Goal: Task Accomplishment & Management: Complete application form

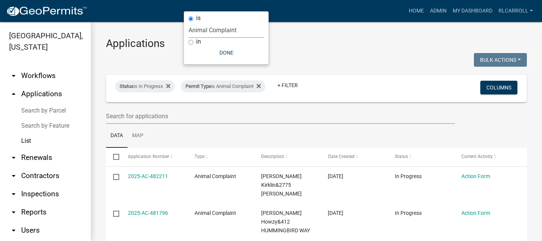
select select "d8c2ffa0-2d4f-4e37-952a-290ad7b3f5ed"
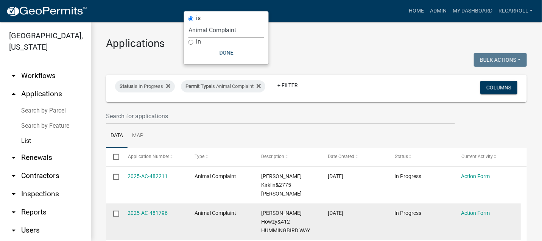
scroll to position [84, 0]
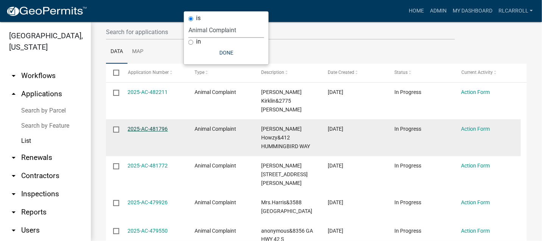
click at [143, 126] on link "2025-AC-481796" at bounding box center [148, 129] width 40 height 6
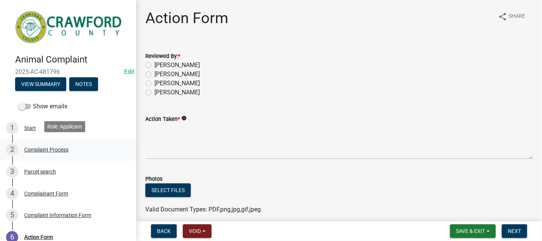
click at [59, 148] on div "Complaint Process" at bounding box center [46, 149] width 44 height 5
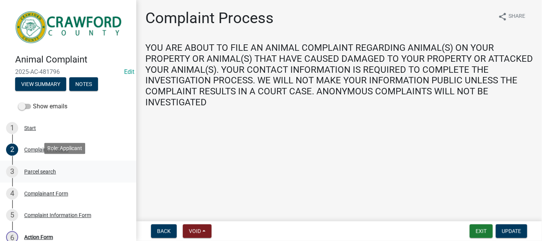
click at [51, 169] on div "Parcel search" at bounding box center [40, 171] width 32 height 5
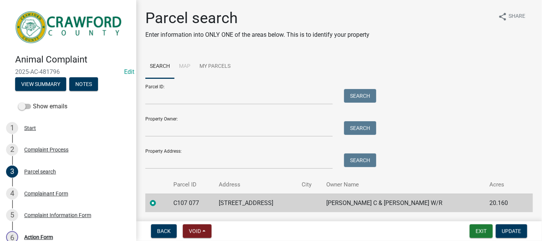
scroll to position [23, 0]
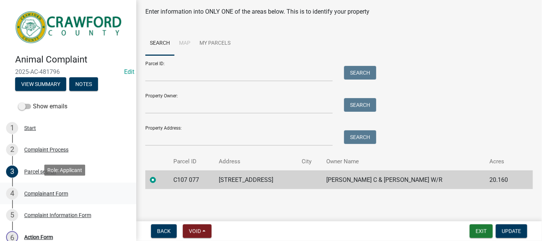
click at [59, 191] on div "Complainant Form" at bounding box center [46, 193] width 44 height 5
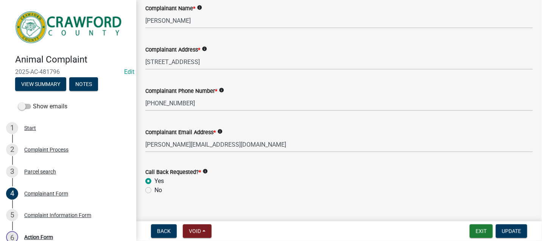
scroll to position [119, 0]
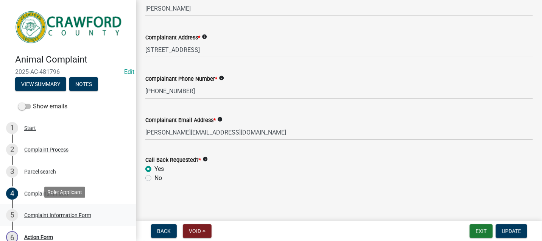
click at [66, 212] on div "Complaint Information Form" at bounding box center [57, 214] width 67 height 5
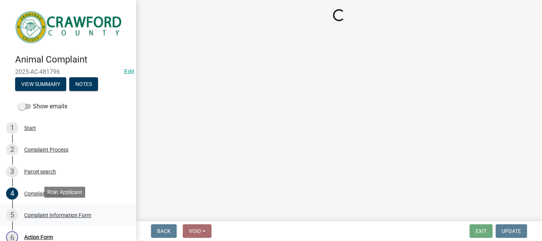
scroll to position [0, 0]
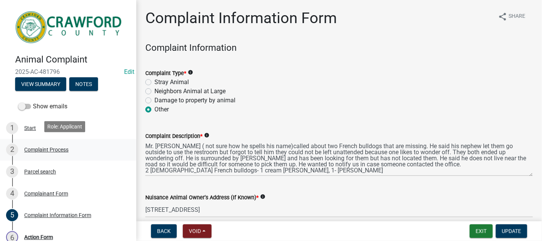
click at [39, 147] on div "Complaint Process" at bounding box center [46, 149] width 44 height 5
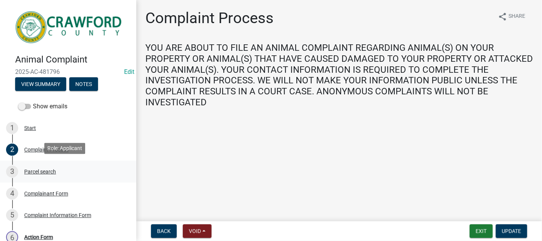
click at [47, 169] on div "Parcel search" at bounding box center [40, 171] width 32 height 5
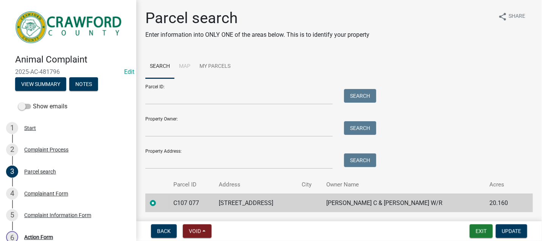
scroll to position [30, 0]
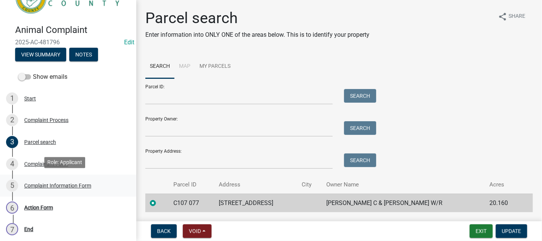
click at [66, 183] on div "Complaint Information Form" at bounding box center [57, 185] width 67 height 5
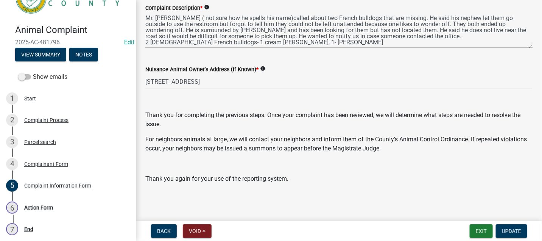
scroll to position [128, 0]
click at [47, 205] on div "Action Form" at bounding box center [38, 207] width 29 height 5
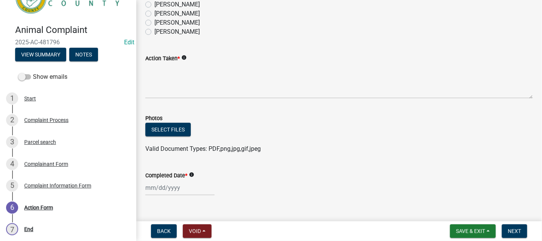
scroll to position [74, 0]
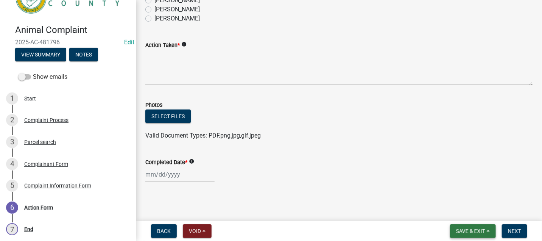
click at [473, 232] on span "Save & Exit" at bounding box center [470, 231] width 29 height 6
click at [465, 210] on button "Save & Exit" at bounding box center [465, 211] width 61 height 18
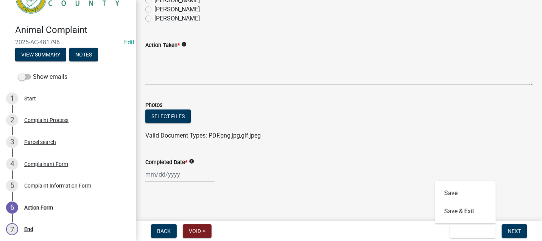
scroll to position [0, 0]
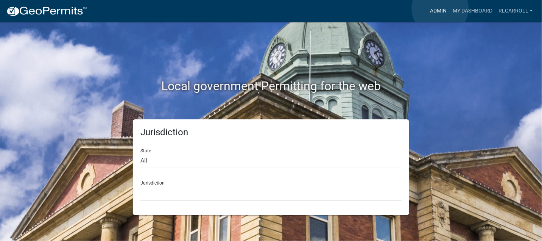
click at [440, 8] on link "Admin" at bounding box center [438, 11] width 23 height 14
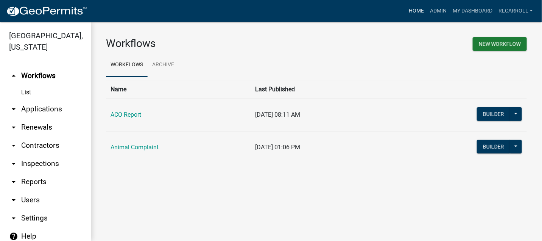
click at [420, 11] on link "Home" at bounding box center [416, 11] width 21 height 14
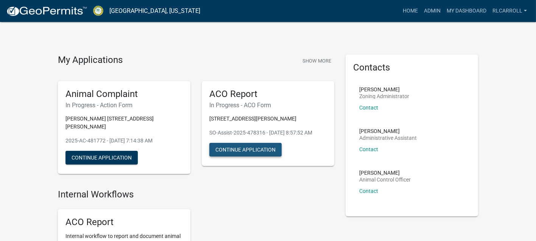
click at [236, 156] on button "Continue Application" at bounding box center [245, 150] width 72 height 14
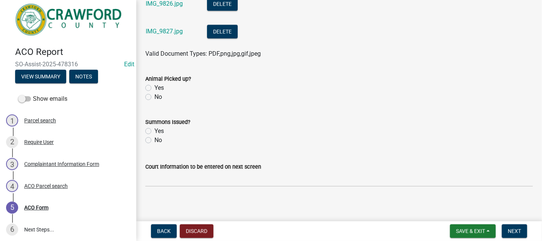
scroll to position [688, 0]
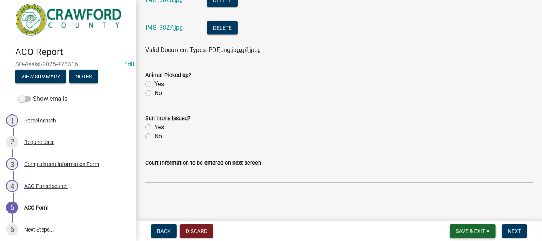
click at [466, 229] on span "Save & Exit" at bounding box center [470, 231] width 29 height 6
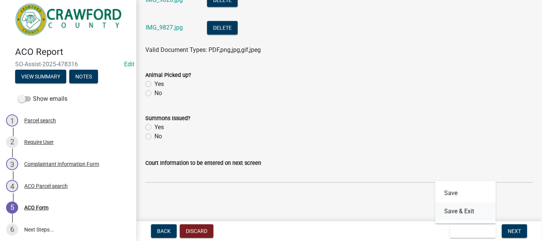
click at [460, 212] on button "Save & Exit" at bounding box center [465, 211] width 61 height 18
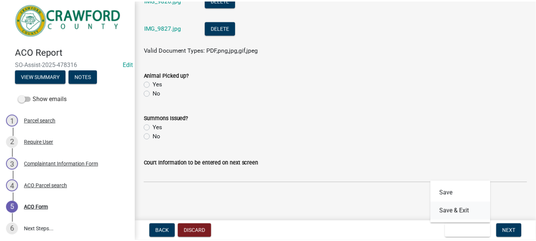
scroll to position [0, 0]
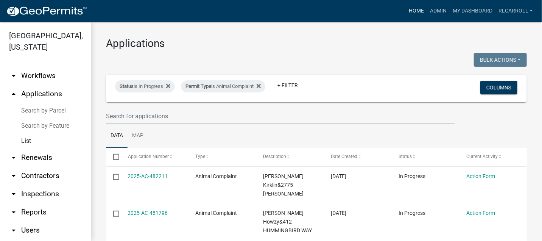
click at [415, 9] on link "Home" at bounding box center [416, 11] width 21 height 14
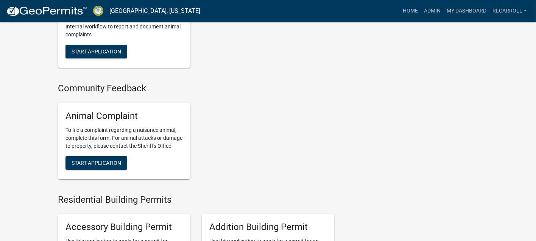
scroll to position [210, 0]
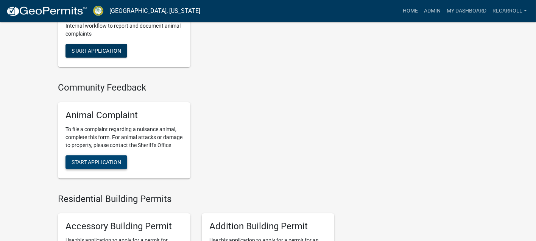
click at [96, 165] on span "Start Application" at bounding box center [97, 162] width 50 height 6
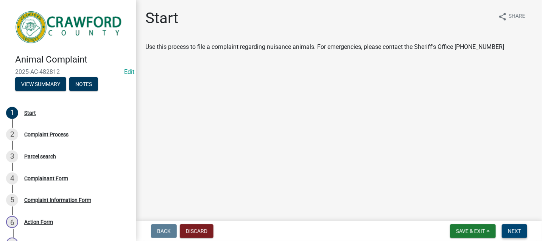
click at [512, 232] on span "Next" at bounding box center [514, 231] width 13 height 6
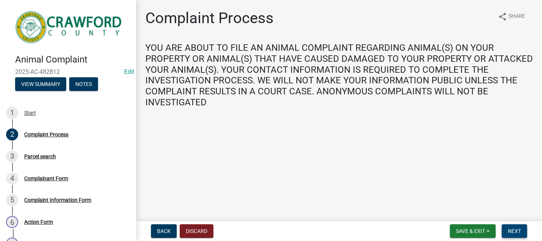
click at [513, 228] on span "Next" at bounding box center [514, 231] width 13 height 6
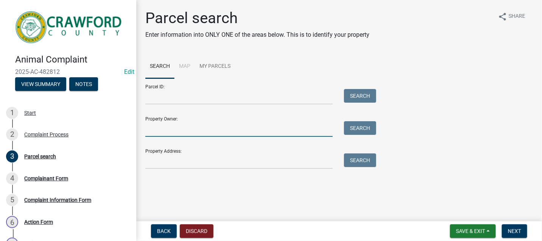
click at [182, 130] on input "Property Owner:" at bounding box center [238, 129] width 187 height 16
type input "294 ho"
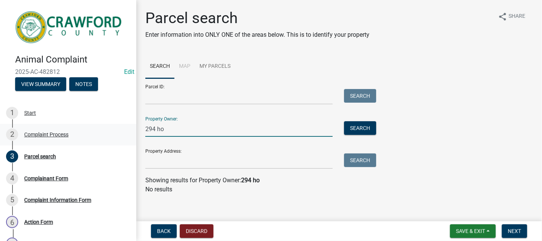
drag, startPoint x: 173, startPoint y: 129, endPoint x: 120, endPoint y: 131, distance: 53.0
click at [120, 131] on div "Animal Complaint 2025-AC-482812 Edit View Summary Notes 1 Start 2 Complaint Pro…" at bounding box center [271, 120] width 542 height 241
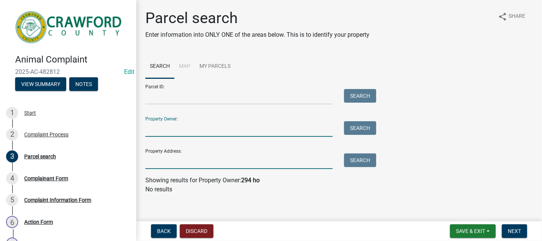
click at [163, 160] on input "Property Address:" at bounding box center [238, 161] width 187 height 16
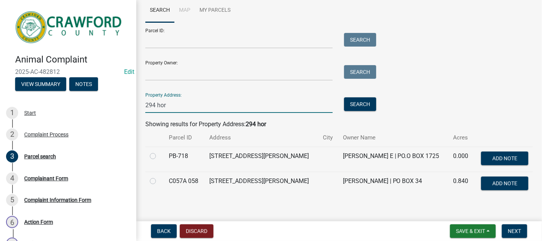
scroll to position [63, 0]
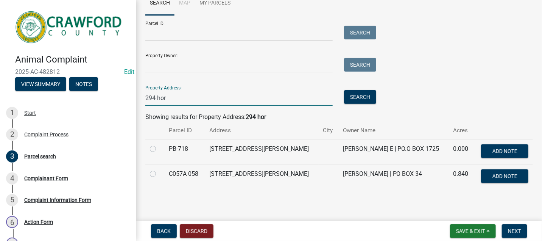
type input "294 hor"
click at [159, 169] on label at bounding box center [159, 169] width 0 height 0
click at [159, 172] on 058 "radio" at bounding box center [161, 171] width 5 height 5
radio 058 "true"
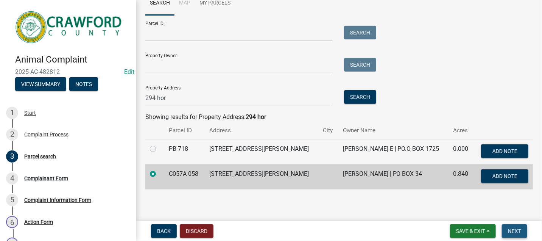
click at [511, 229] on span "Next" at bounding box center [514, 231] width 13 height 6
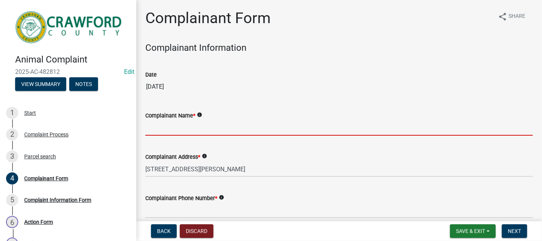
click at [162, 128] on input "Complainant Name *" at bounding box center [338, 128] width 387 height 16
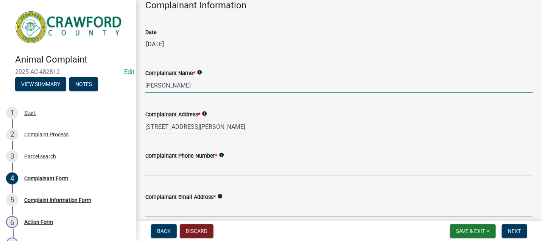
scroll to position [84, 0]
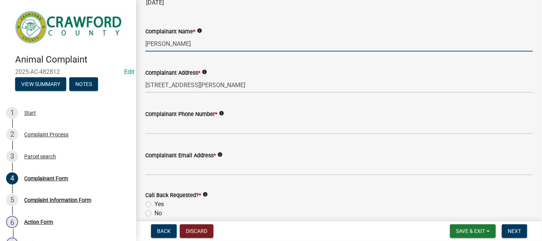
type input "John Tripp"
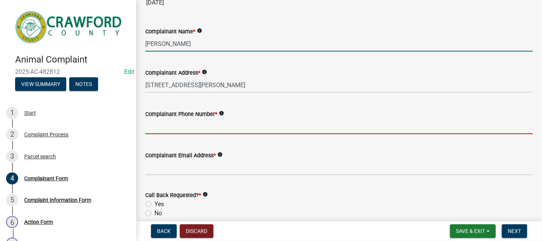
click at [171, 127] on input "Complainant Phone Number *" at bounding box center [338, 126] width 387 height 16
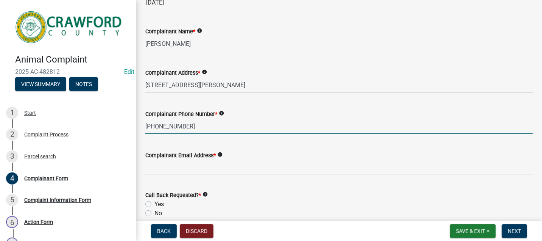
type input "478-952-3107"
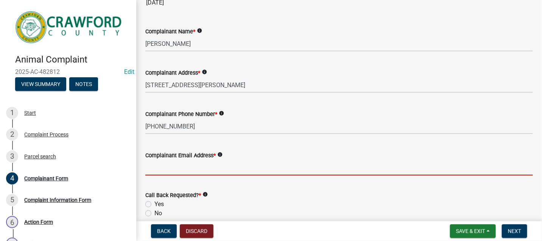
click at [168, 167] on input "Complainant Email Address *" at bounding box center [338, 168] width 387 height 16
type input "r.carroll@crawfordcountyga.org"
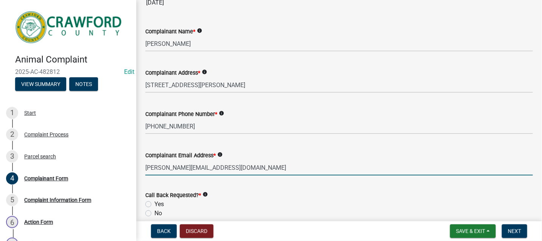
scroll to position [119, 0]
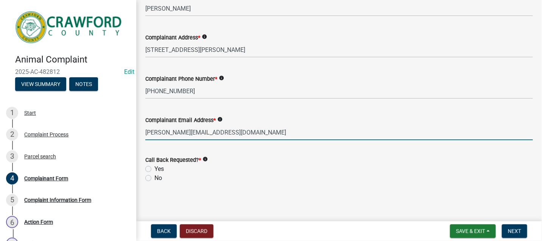
click at [154, 168] on label "Yes" at bounding box center [158, 168] width 9 height 9
click at [154, 168] on input "Yes" at bounding box center [156, 166] width 5 height 5
radio input "true"
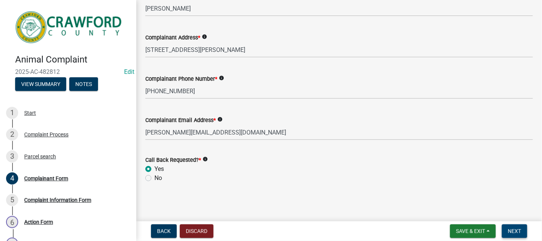
click at [513, 228] on span "Next" at bounding box center [514, 231] width 13 height 6
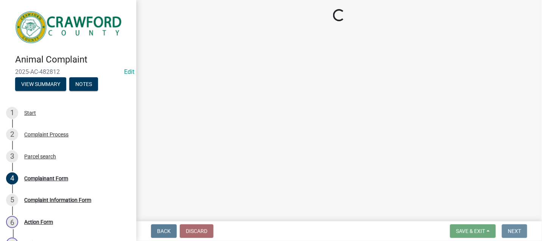
scroll to position [0, 0]
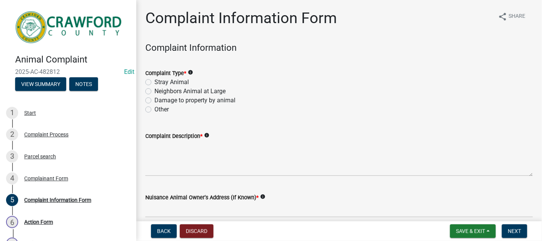
click at [154, 91] on label "Neighbors Animal at Large" at bounding box center [189, 91] width 71 height 9
click at [154, 91] on input "Neighbors Animal at Large" at bounding box center [156, 89] width 5 height 5
radio input "true"
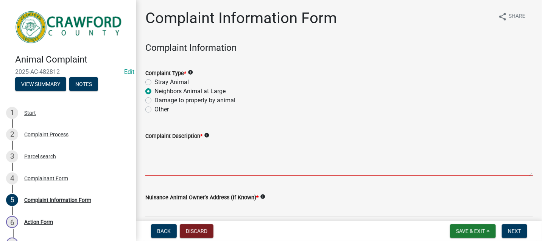
click at [156, 144] on textarea "Complaint Description *" at bounding box center [338, 158] width 387 height 36
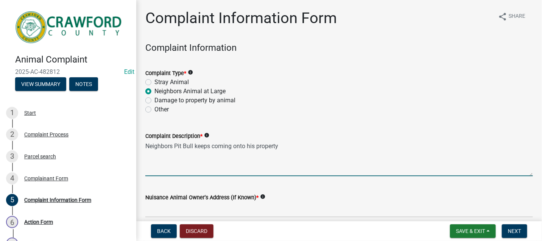
type textarea "Neighbors Pit Bull keeps coming onto his property"
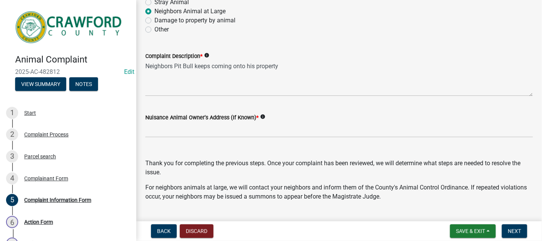
scroll to position [126, 0]
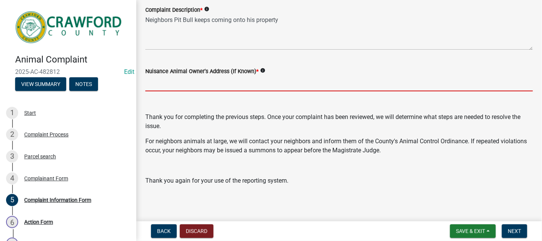
click at [222, 87] on input "Nuisance Animal Owner's Address (If Known) *" at bounding box center [338, 84] width 387 height 16
type input "unknown"
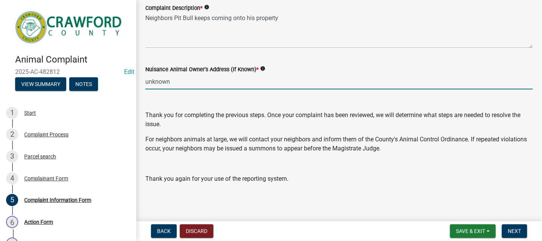
scroll to position [128, 0]
click at [509, 228] on span "Next" at bounding box center [514, 231] width 13 height 6
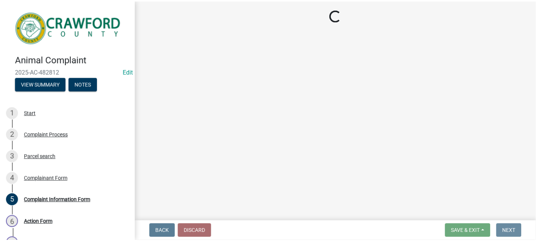
scroll to position [0, 0]
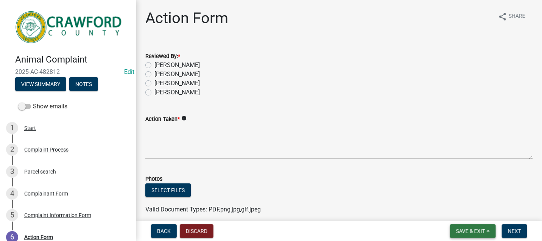
click at [470, 227] on button "Save & Exit" at bounding box center [473, 231] width 46 height 14
click at [463, 210] on button "Save & Exit" at bounding box center [465, 211] width 61 height 18
